Goal: Navigation & Orientation: Find specific page/section

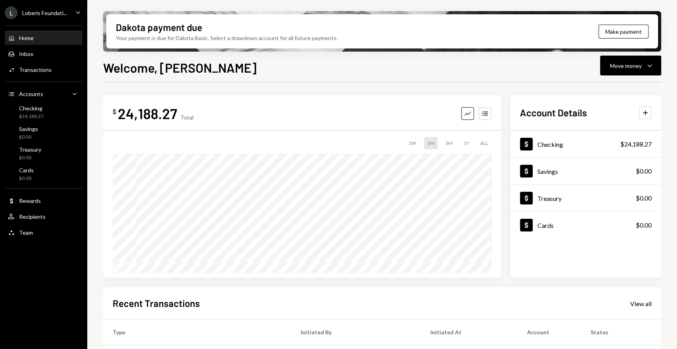
click at [65, 14] on div "Loberis Foundati..." at bounding box center [44, 13] width 45 height 7
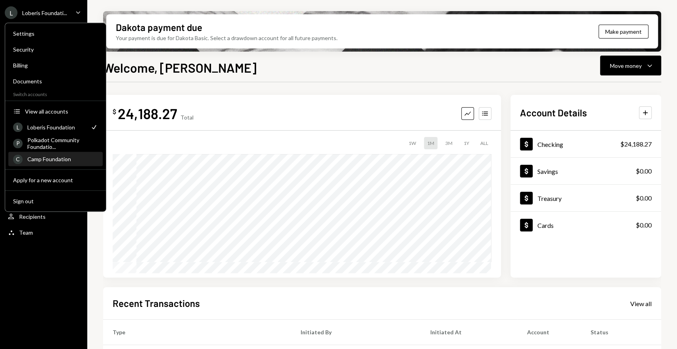
click at [55, 158] on div "Camp Foundation" at bounding box center [62, 159] width 71 height 7
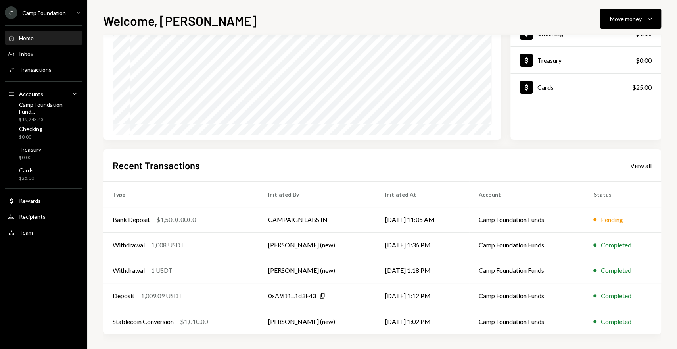
scroll to position [92, 0]
click at [157, 218] on div "$1,500,000.00" at bounding box center [176, 219] width 40 height 10
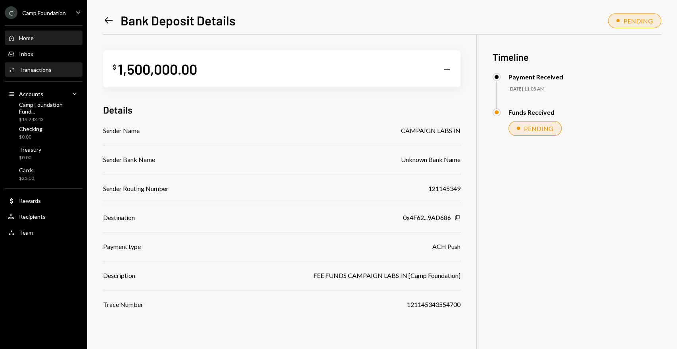
click at [50, 38] on div "Home Home" at bounding box center [43, 38] width 71 height 7
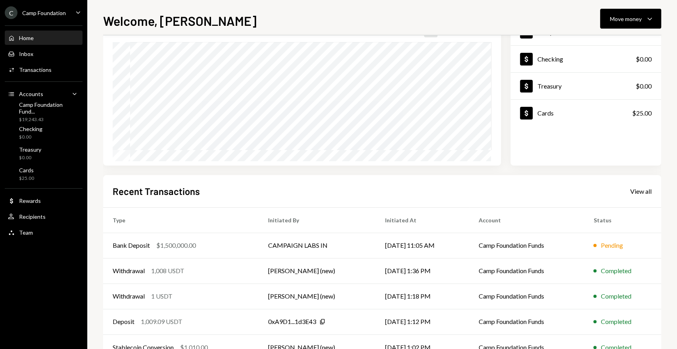
scroll to position [92, 0]
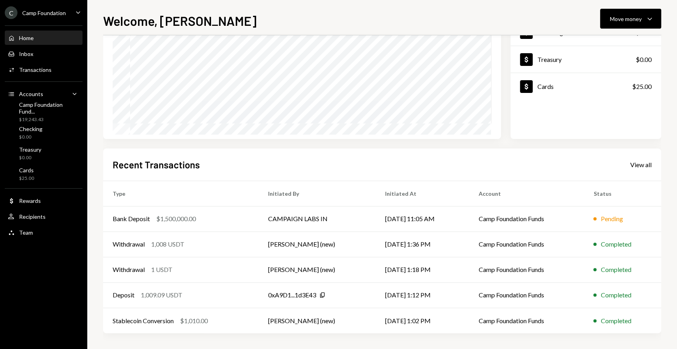
click at [67, 14] on div "C Camp Foundation Caret Down" at bounding box center [43, 12] width 87 height 13
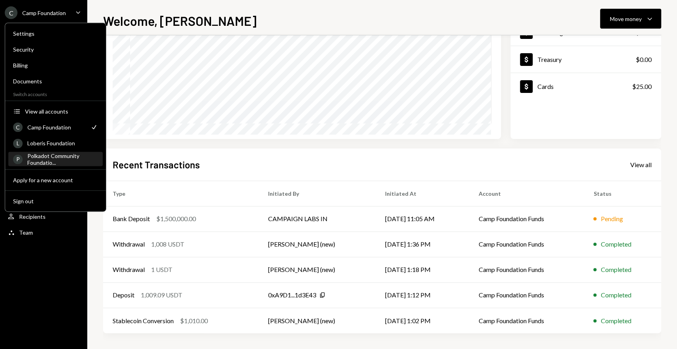
click at [68, 154] on div "Polkadot Community Foundatio..." at bounding box center [62, 158] width 71 height 13
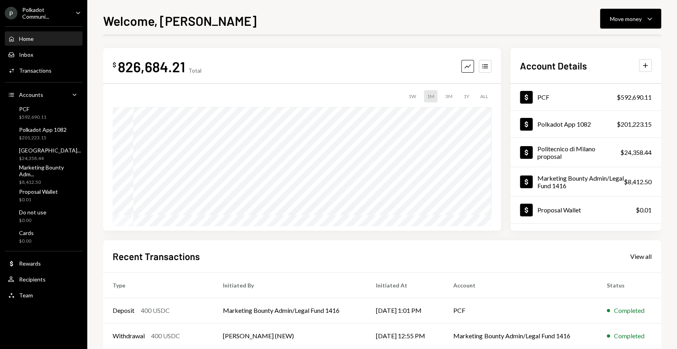
scroll to position [88, 0]
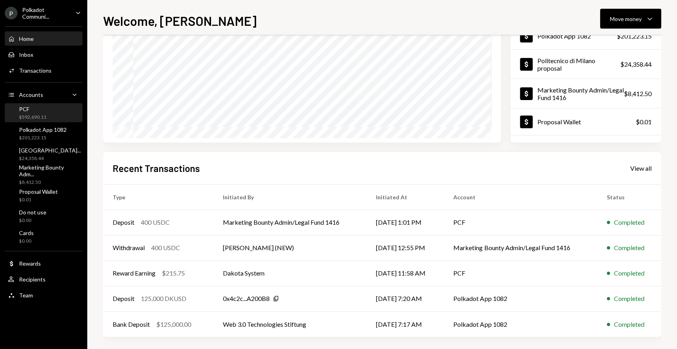
click at [47, 110] on div "PCF $592,690.11" at bounding box center [43, 113] width 71 height 15
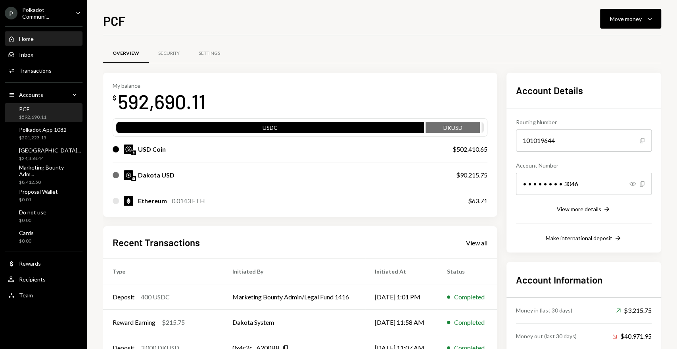
click at [39, 35] on div "Home Home" at bounding box center [43, 38] width 71 height 7
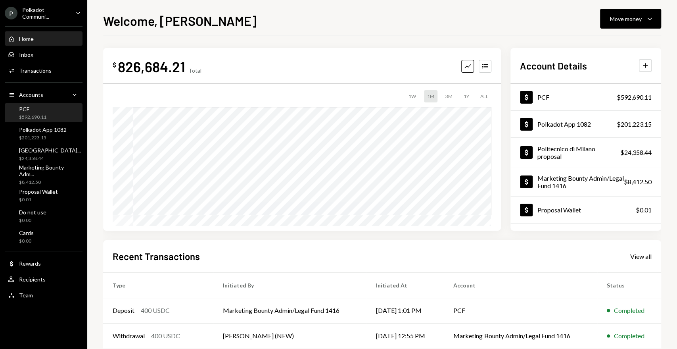
click at [35, 114] on div "$592,690.11" at bounding box center [32, 117] width 27 height 7
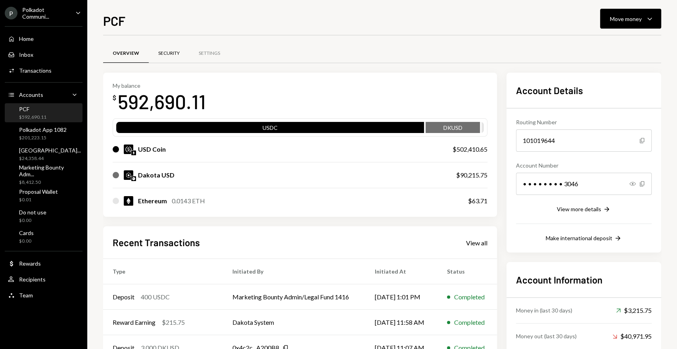
click at [167, 50] on div "Security" at bounding box center [168, 53] width 21 height 7
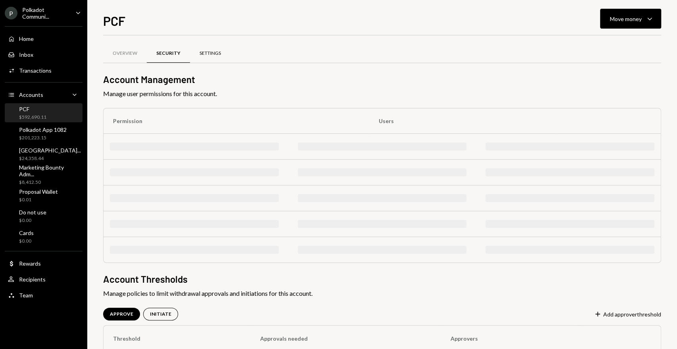
click at [201, 52] on div "Settings" at bounding box center [210, 53] width 21 height 7
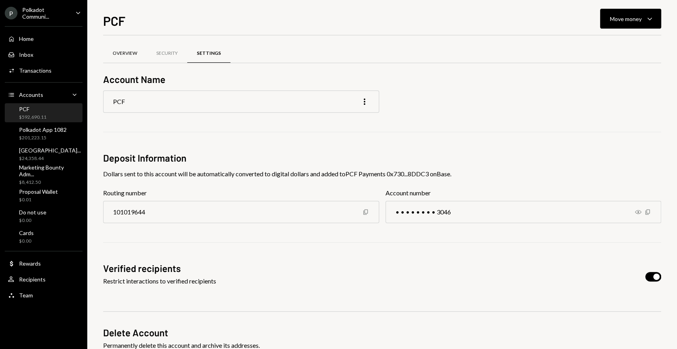
click at [131, 57] on div "Overview" at bounding box center [125, 53] width 44 height 19
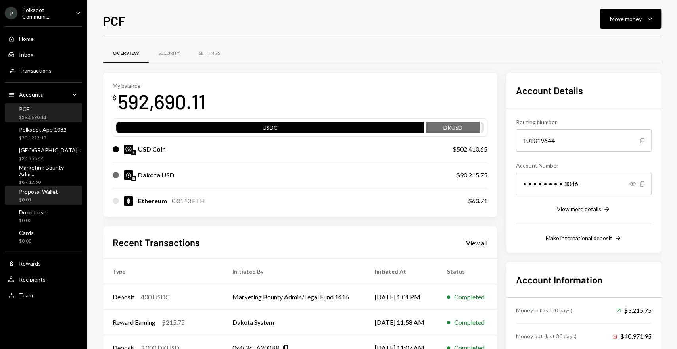
click at [41, 188] on div "Proposal Wallet" at bounding box center [38, 191] width 39 height 7
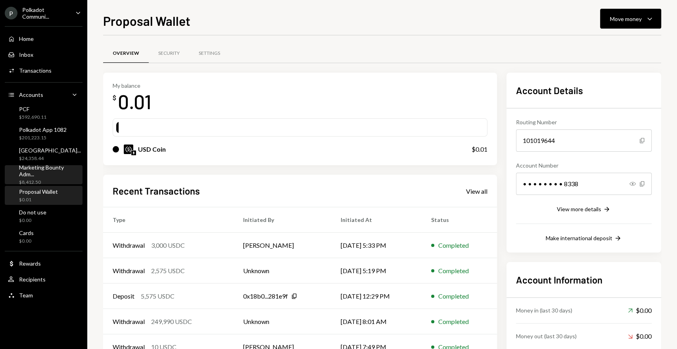
click at [31, 173] on div "Marketing Bounty Adm..." at bounding box center [49, 170] width 60 height 13
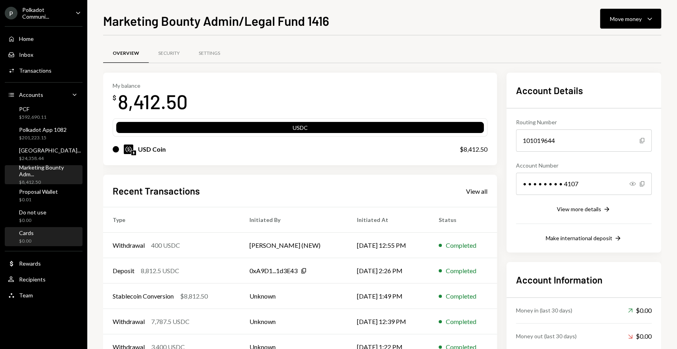
click at [41, 235] on div "Cards $0.00" at bounding box center [43, 236] width 71 height 15
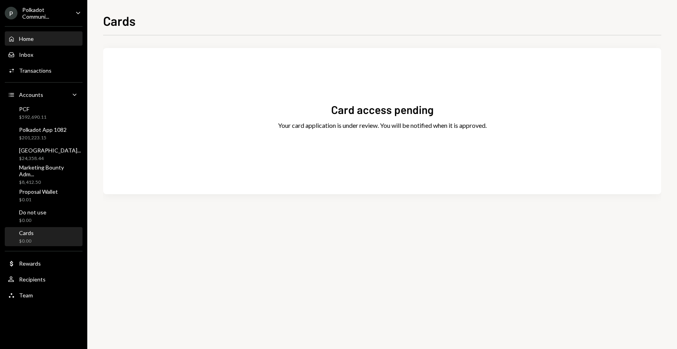
click at [32, 45] on div "Home Home" at bounding box center [43, 38] width 71 height 13
